Goal: Check status: Check status

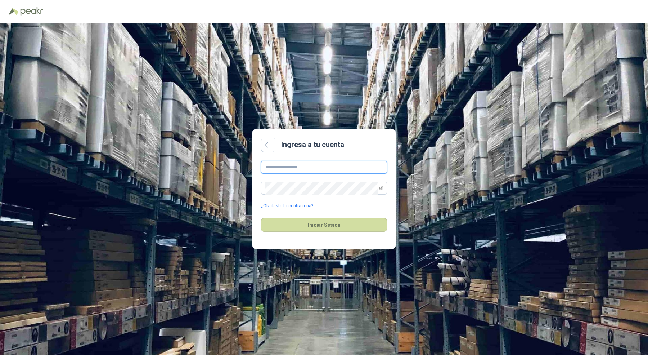
click at [307, 166] on input "text" at bounding box center [324, 167] width 126 height 13
type input "**********"
click at [261, 218] on button "Iniciar Sesión" at bounding box center [324, 225] width 126 height 14
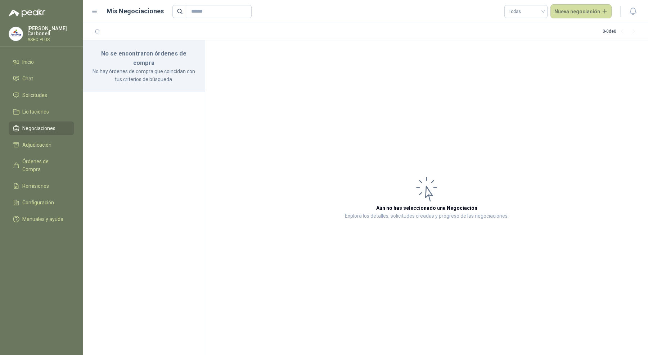
click at [29, 30] on p "Pablo Carbonell" at bounding box center [50, 31] width 47 height 10
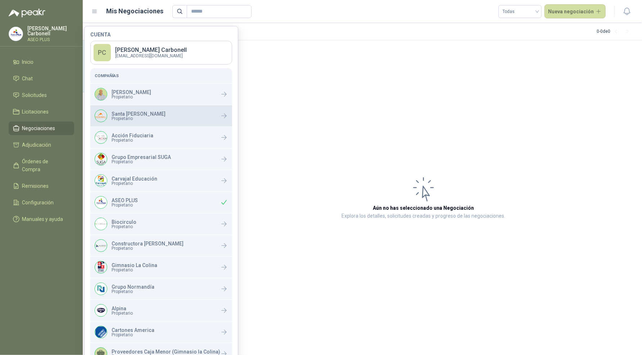
click at [143, 111] on p "Santa Anita Napoles" at bounding box center [139, 113] width 54 height 5
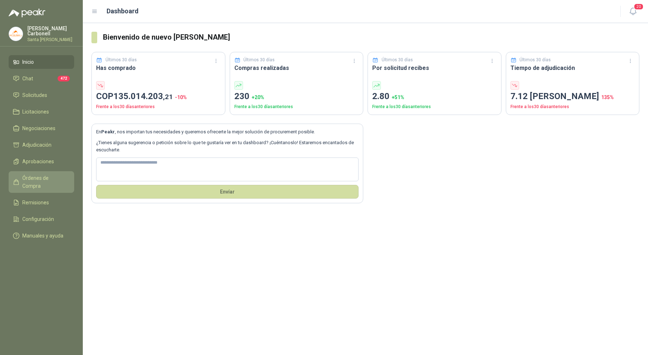
click at [50, 176] on span "Órdenes de Compra" at bounding box center [44, 182] width 45 height 16
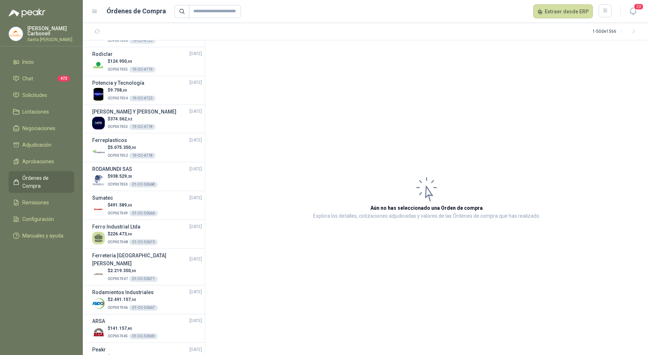
scroll to position [212, 0]
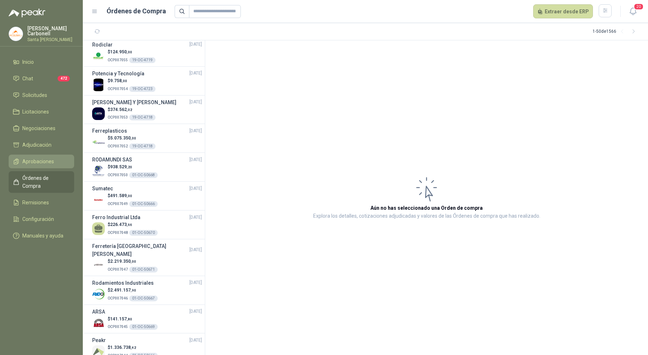
click at [30, 161] on span "Aprobaciones" at bounding box center [38, 161] width 32 height 8
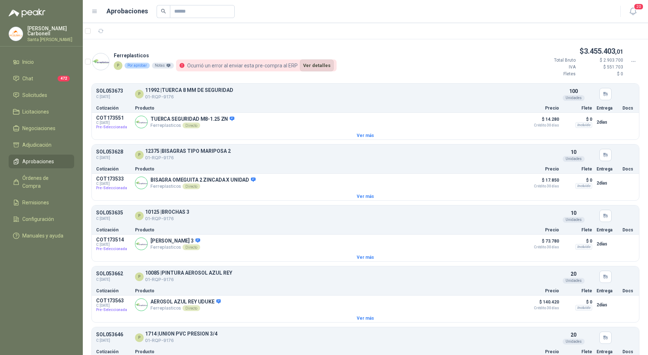
click at [309, 63] on button "Ver detalles" at bounding box center [317, 65] width 34 height 12
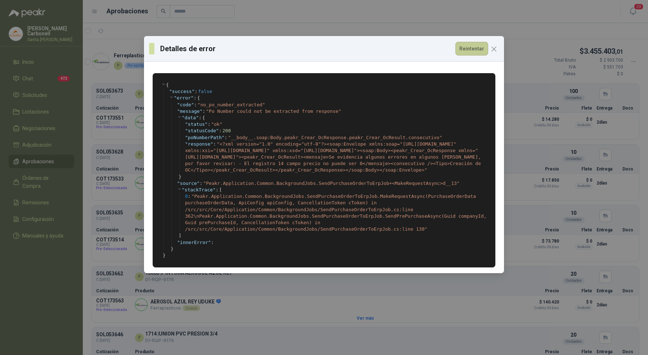
click at [467, 44] on button "Reintentar" at bounding box center [472, 49] width 33 height 14
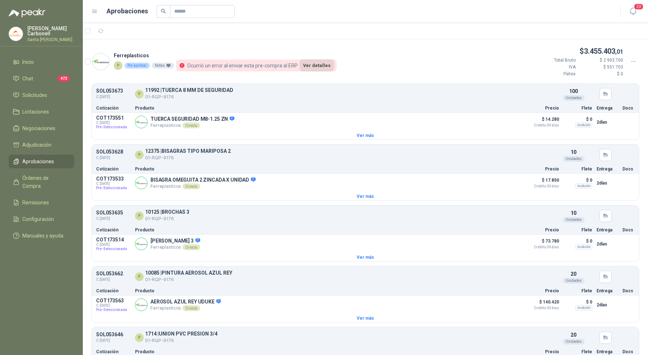
click at [322, 69] on button "Ver detalles" at bounding box center [317, 65] width 34 height 12
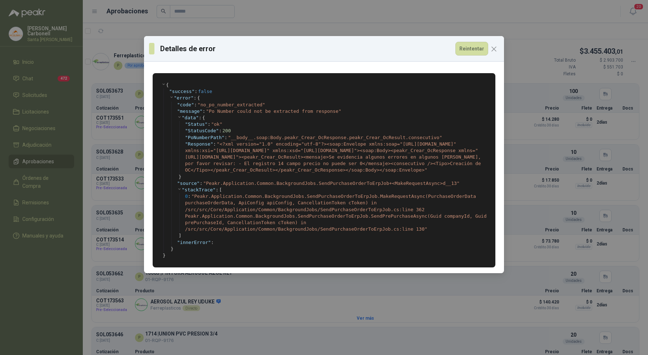
click at [528, 37] on div "Detalles de error Reintentar { " success " : false " error " : { " code " : " n…" at bounding box center [324, 177] width 648 height 355
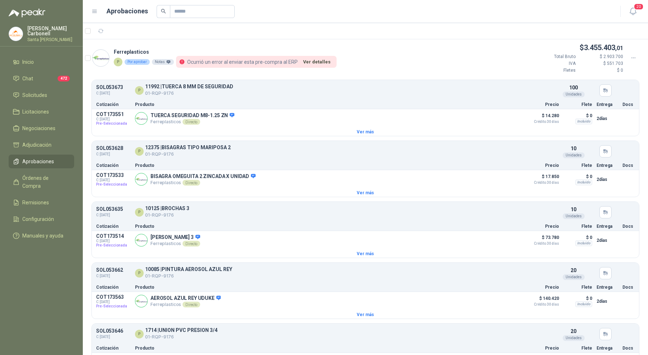
scroll to position [2, 0]
